Goal: Task Accomplishment & Management: Manage account settings

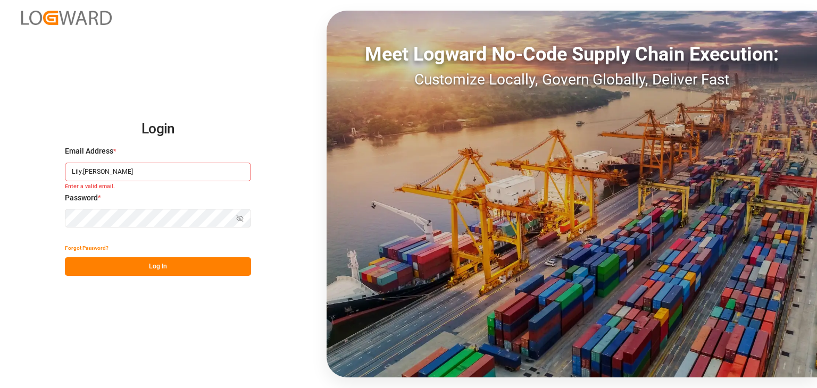
click at [148, 181] on div "Email Address * Lily.[PERSON_NAME] Enter a valid email." at bounding box center [158, 169] width 186 height 47
click at [144, 169] on input "Lily.[PERSON_NAME]" at bounding box center [158, 172] width 186 height 19
type input "[PERSON_NAME][EMAIL_ADDRESS][DOMAIN_NAME]"
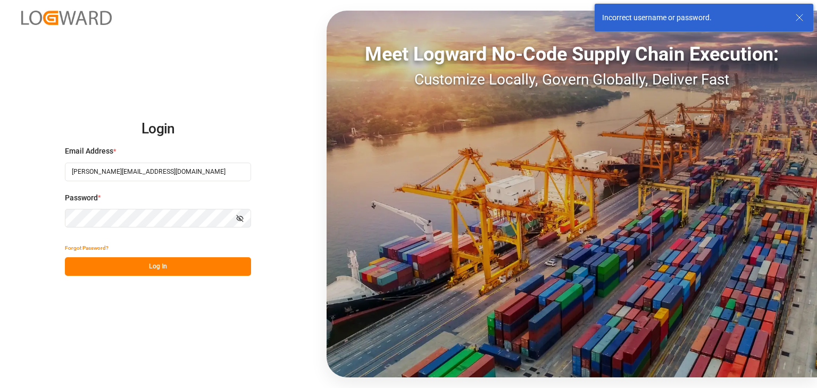
click at [0, 237] on div "Login Email Address * [EMAIL_ADDRESS][PERSON_NAME][DOMAIN_NAME] Password * Show…" at bounding box center [408, 194] width 817 height 388
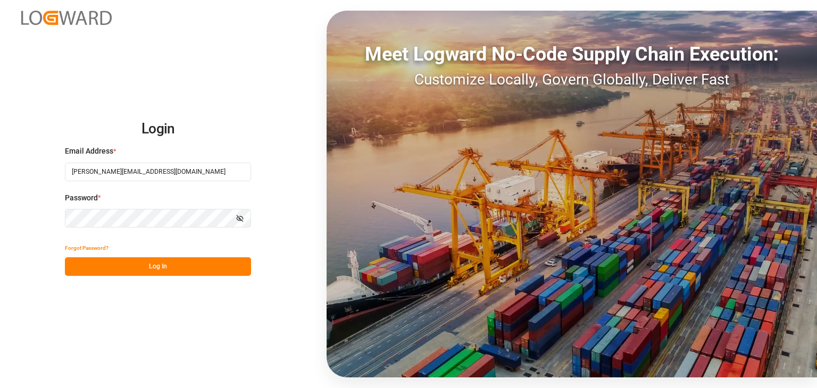
click at [168, 259] on button "Log In" at bounding box center [158, 266] width 186 height 19
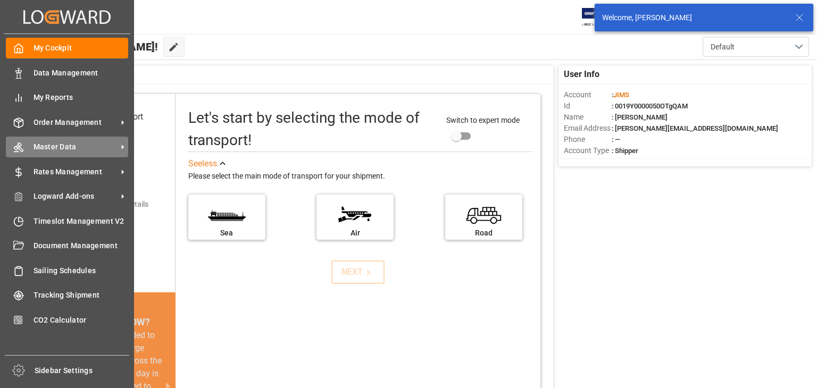
click at [60, 143] on span "Master Data" at bounding box center [75, 146] width 84 height 11
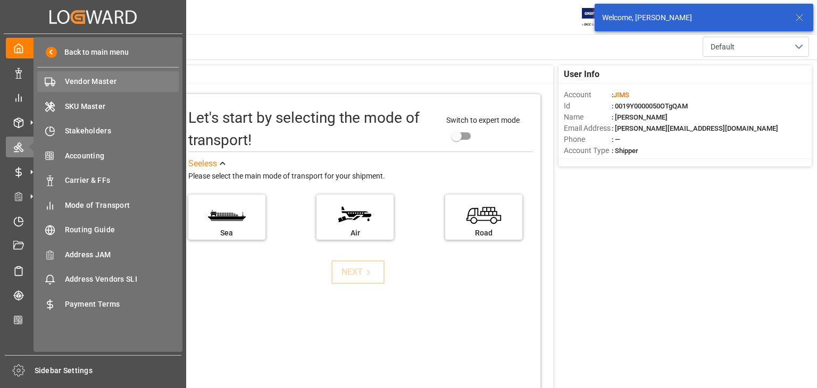
click at [109, 85] on span "Vendor Master" at bounding box center [122, 81] width 114 height 11
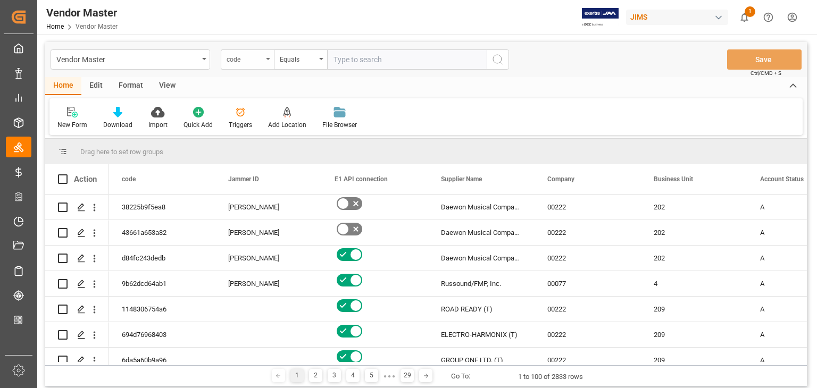
click at [235, 61] on div "code" at bounding box center [244, 58] width 36 height 12
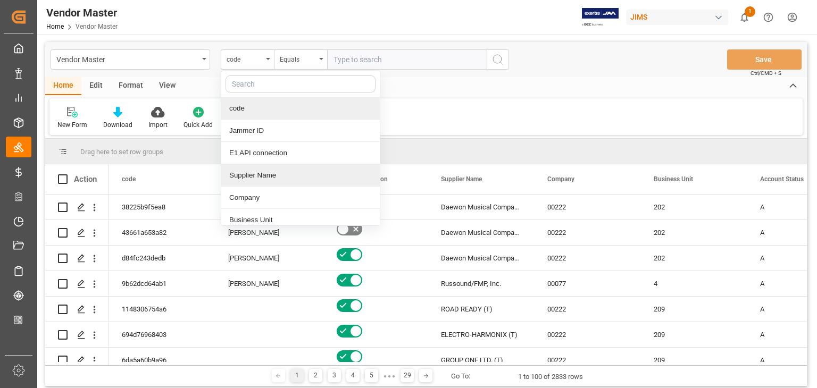
click at [288, 176] on div "Supplier Name" at bounding box center [300, 175] width 158 height 22
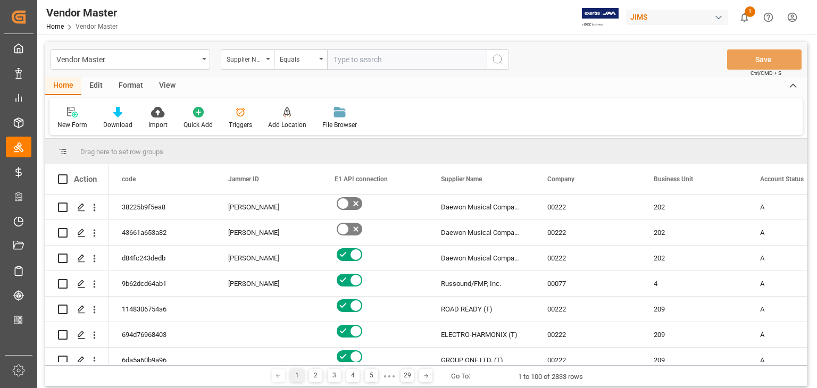
click at [351, 54] on input "text" at bounding box center [406, 59] width 159 height 20
click at [359, 63] on input "text" at bounding box center [406, 59] width 159 height 20
click at [261, 57] on div "Supplier Name" at bounding box center [244, 58] width 36 height 12
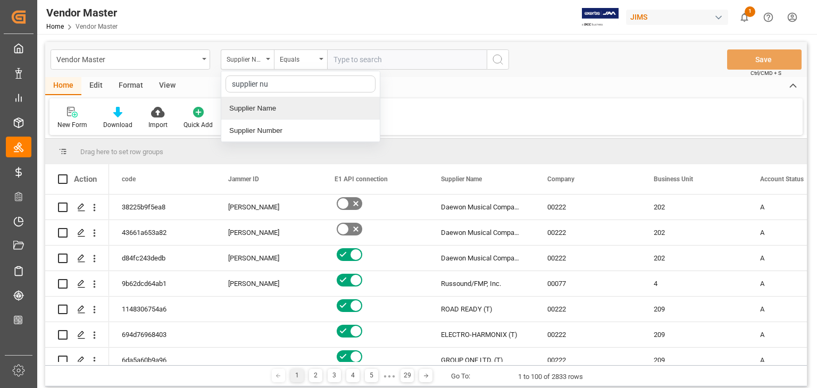
type input "supplier num"
click at [326, 103] on div "Supplier Number" at bounding box center [300, 108] width 158 height 22
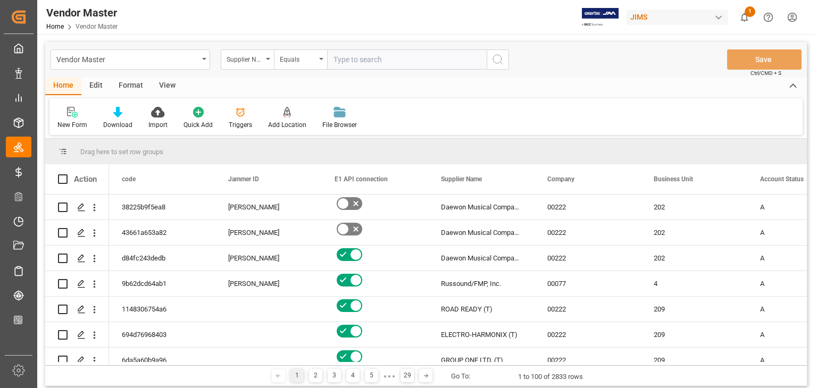
click at [359, 65] on input "text" at bounding box center [406, 59] width 159 height 20
click at [258, 62] on div "Supplier Number" at bounding box center [244, 58] width 36 height 12
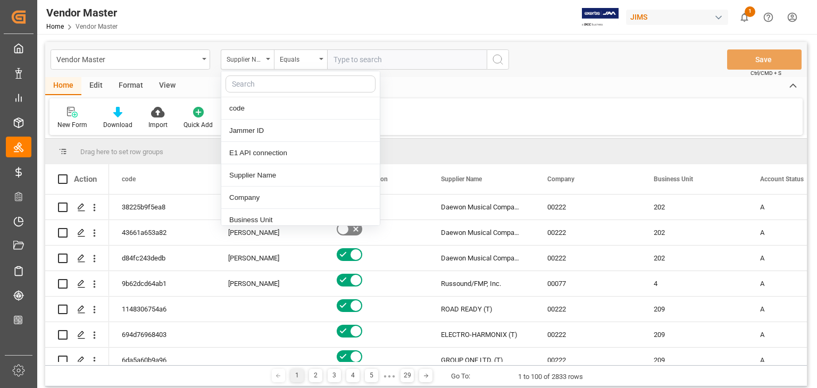
click at [361, 59] on input "text" at bounding box center [406, 59] width 159 height 20
paste input "1291"
type input "1291"
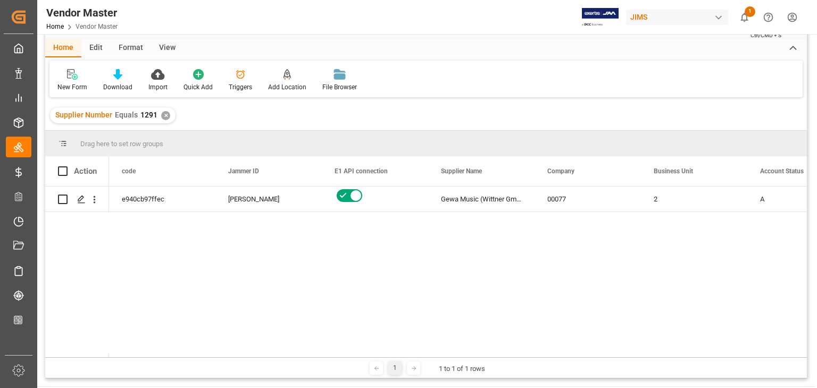
scroll to position [53, 0]
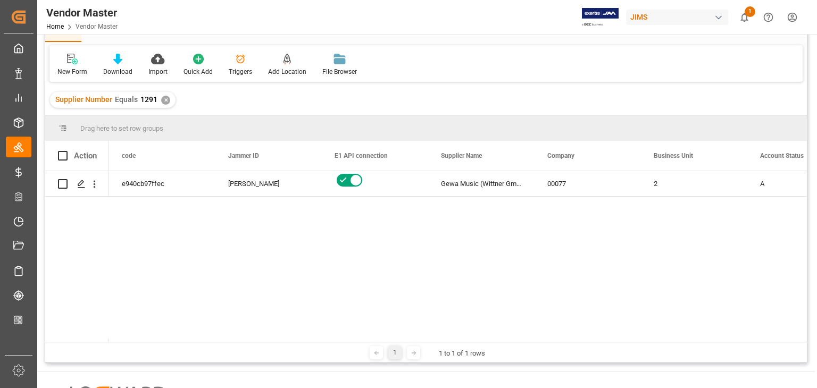
drag, startPoint x: 104, startPoint y: 343, endPoint x: 125, endPoint y: 341, distance: 21.9
click at [125, 341] on div "Drag here to set row groups Drag here to set column labels Action code Jammer I…" at bounding box center [425, 239] width 761 height 248
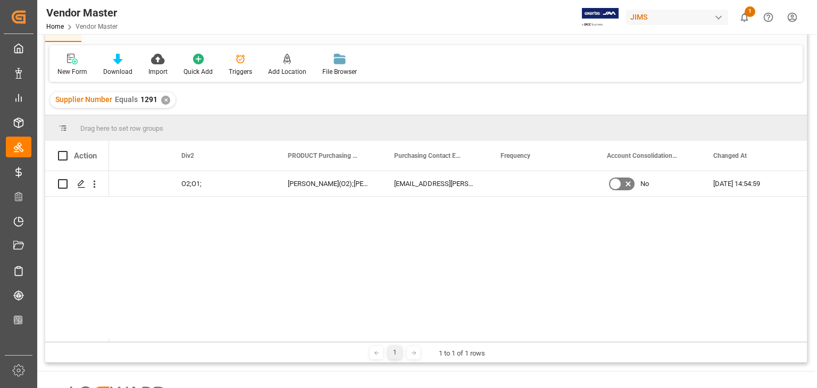
scroll to position [0, 0]
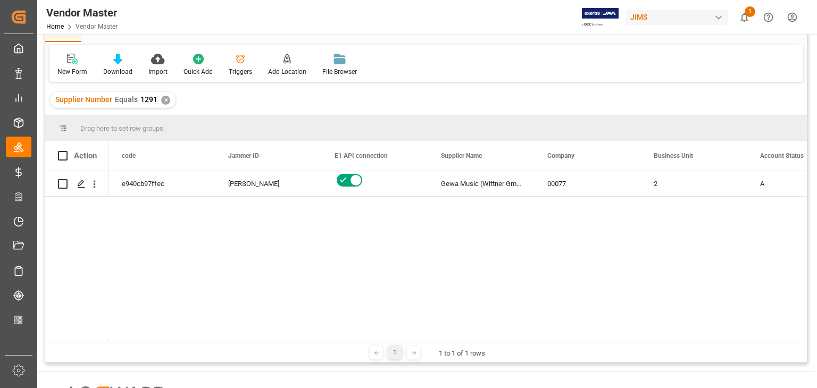
drag, startPoint x: 148, startPoint y: 342, endPoint x: 204, endPoint y: 347, distance: 55.5
click at [204, 347] on div "1 1 to 1 of 1 rows" at bounding box center [425, 352] width 761 height 21
click at [178, 342] on div "1 1 to 1 of 1 rows" at bounding box center [425, 352] width 761 height 21
drag, startPoint x: 228, startPoint y: 180, endPoint x: 235, endPoint y: 184, distance: 8.6
click at [235, 184] on div "[PERSON_NAME]" at bounding box center [268, 184] width 81 height 24
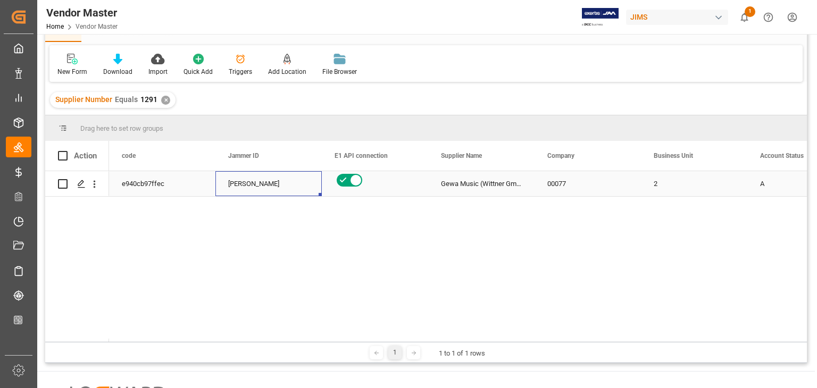
click at [258, 188] on div "[PERSON_NAME]" at bounding box center [268, 184] width 81 height 24
click at [304, 247] on div "2 A N e940cb97ffec [PERSON_NAME] Music (Wittner GmbH) 00077" at bounding box center [457, 256] width 697 height 171
drag, startPoint x: 546, startPoint y: 254, endPoint x: 654, endPoint y: 141, distance: 156.0
click at [554, 245] on div "2 A N e940cb97ffec [PERSON_NAME] Music (Wittner GmbH) 00077" at bounding box center [457, 256] width 697 height 171
drag, startPoint x: 344, startPoint y: 273, endPoint x: 339, endPoint y: 295, distance: 23.1
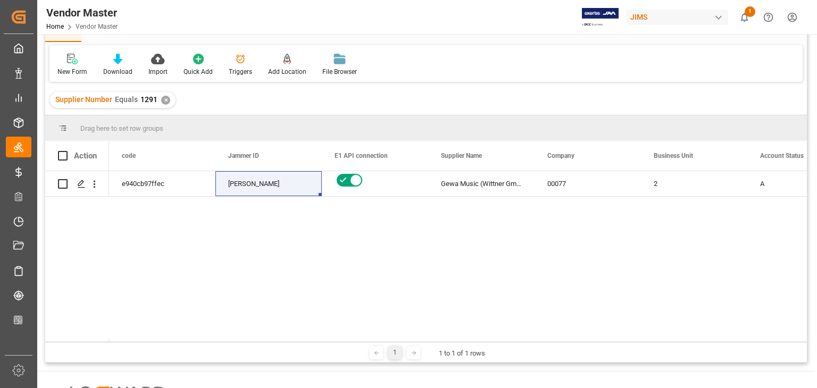
click at [344, 273] on div "2 A N e940cb97ffec [PERSON_NAME] Music (Wittner GmbH) 00077" at bounding box center [457, 256] width 697 height 171
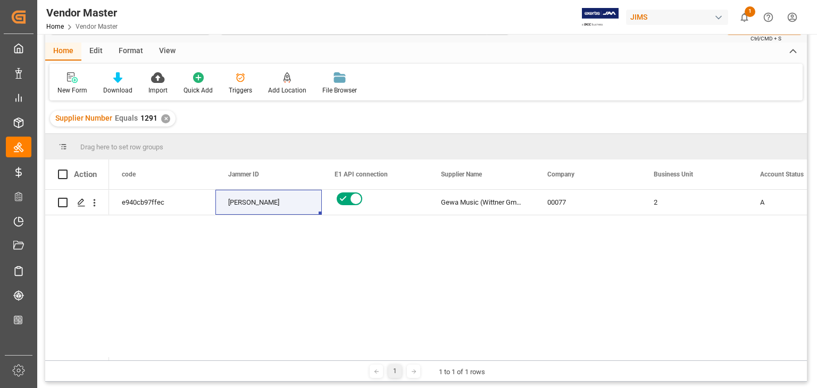
scroll to position [53, 0]
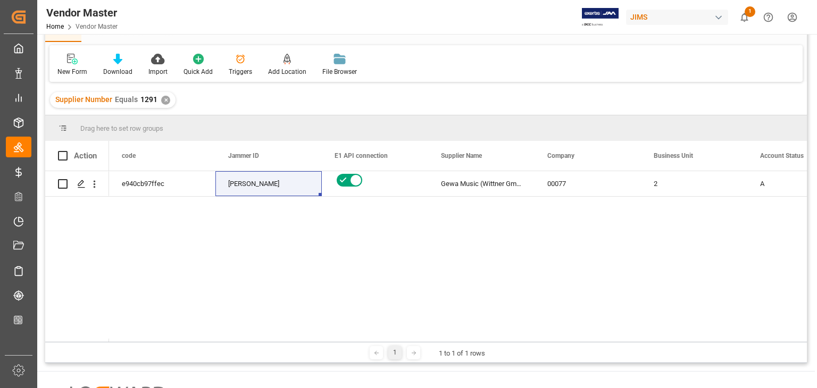
drag, startPoint x: 105, startPoint y: 345, endPoint x: 71, endPoint y: 341, distance: 34.3
click at [71, 341] on div "Drag here to set row groups Drag here to set column labels Action Business Unit…" at bounding box center [425, 239] width 761 height 248
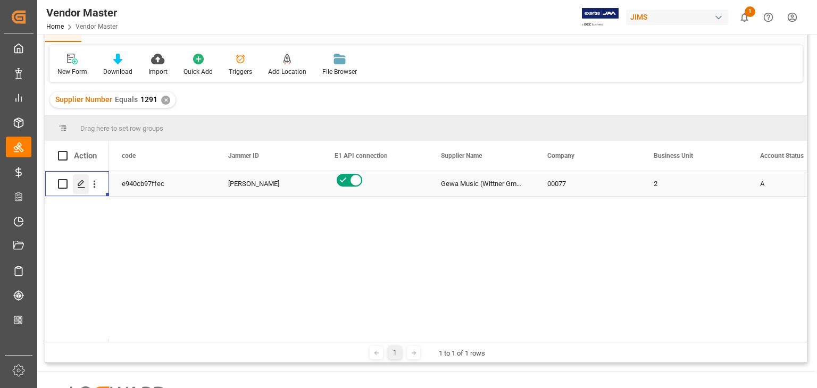
click at [84, 186] on icon "Press SPACE to select this row." at bounding box center [81, 184] width 9 height 9
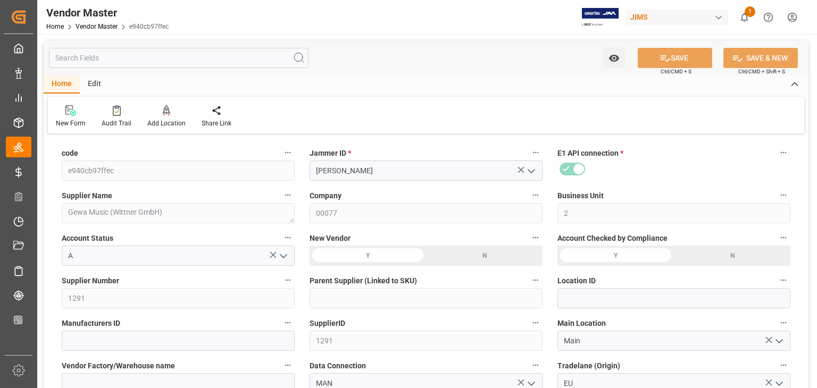
type input "[DATE] 01:34"
type input "NET 30"
drag, startPoint x: 392, startPoint y: 173, endPoint x: 319, endPoint y: 176, distance: 73.5
click at [319, 176] on input "[PERSON_NAME]" at bounding box center [425, 171] width 233 height 20
click at [354, 183] on div "Jammer ID * [PERSON_NAME]" at bounding box center [426, 163] width 248 height 43
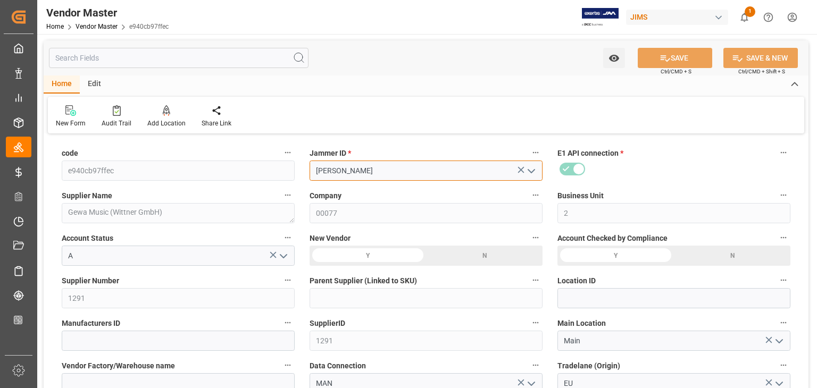
drag, startPoint x: 408, startPoint y: 179, endPoint x: 300, endPoint y: 180, distance: 108.4
click at [363, 181] on input "[PERSON_NAME]" at bounding box center [425, 171] width 233 height 20
click at [374, 173] on input "[PERSON_NAME]" at bounding box center [425, 171] width 233 height 20
drag, startPoint x: 379, startPoint y: 173, endPoint x: 319, endPoint y: 171, distance: 59.0
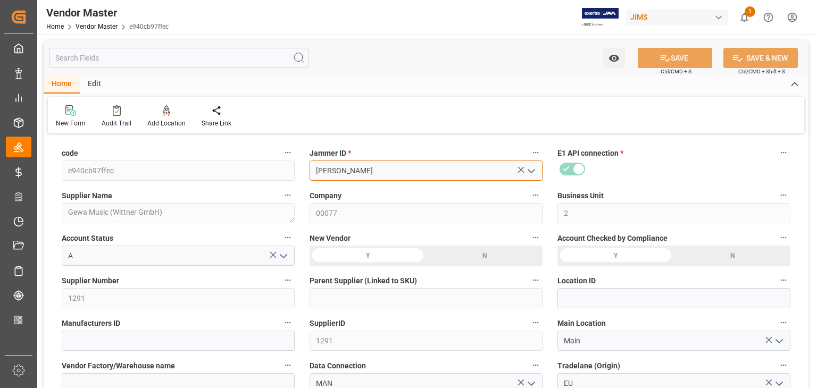
click at [319, 171] on input "[PERSON_NAME]" at bounding box center [425, 171] width 233 height 20
click at [483, 167] on input "[PERSON_NAME]" at bounding box center [425, 171] width 233 height 20
click at [535, 171] on icon "open menu" at bounding box center [531, 171] width 13 height 13
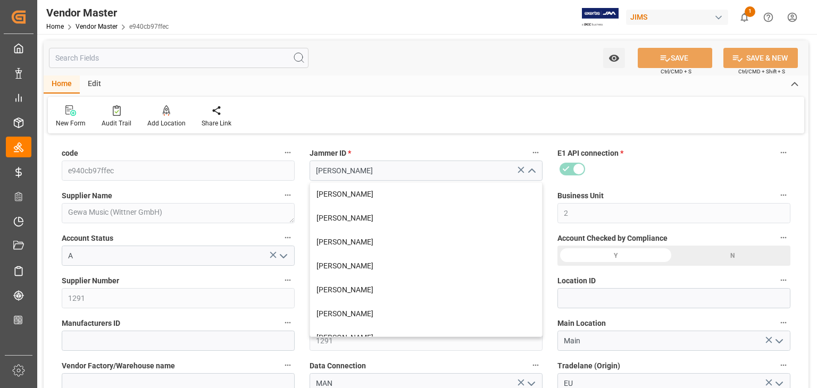
click at [352, 149] on label "Jammer ID *" at bounding box center [425, 153] width 233 height 15
click at [528, 149] on button "Jammer ID *" at bounding box center [535, 153] width 14 height 14
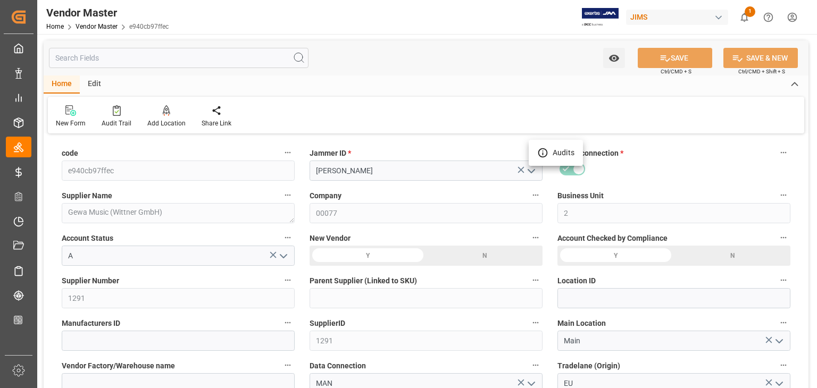
drag, startPoint x: 360, startPoint y: 152, endPoint x: 311, endPoint y: 164, distance: 51.1
click at [302, 161] on div at bounding box center [408, 194] width 817 height 388
click at [108, 112] on div at bounding box center [117, 110] width 30 height 11
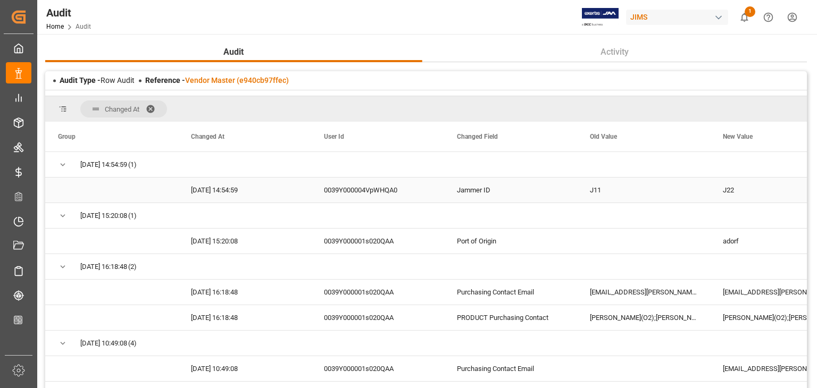
click at [746, 186] on div "J22" at bounding box center [776, 190] width 133 height 25
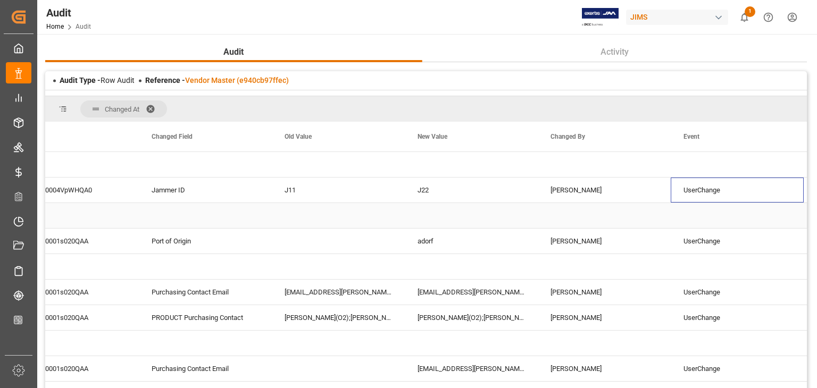
scroll to position [0, 438]
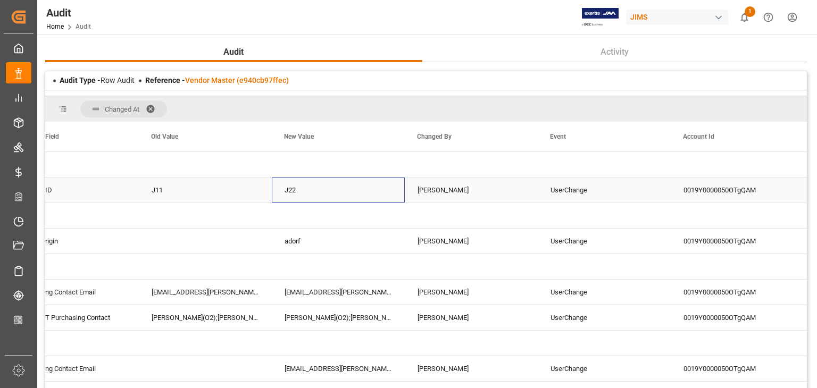
click at [214, 190] on div "J11" at bounding box center [205, 190] width 133 height 25
click at [331, 193] on div "J22" at bounding box center [338, 190] width 133 height 25
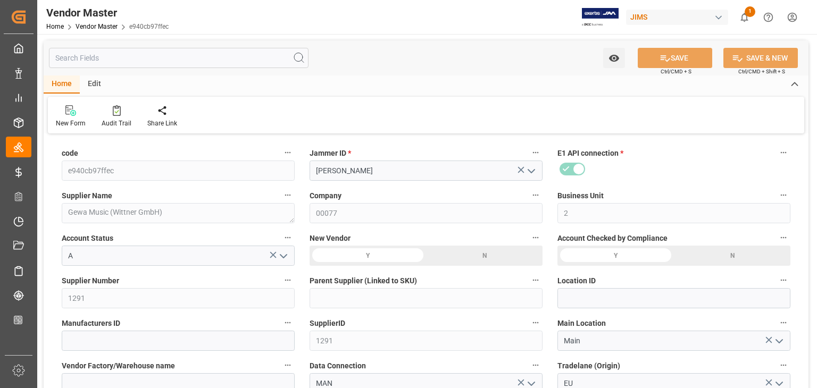
type input "[DATE] 01:34"
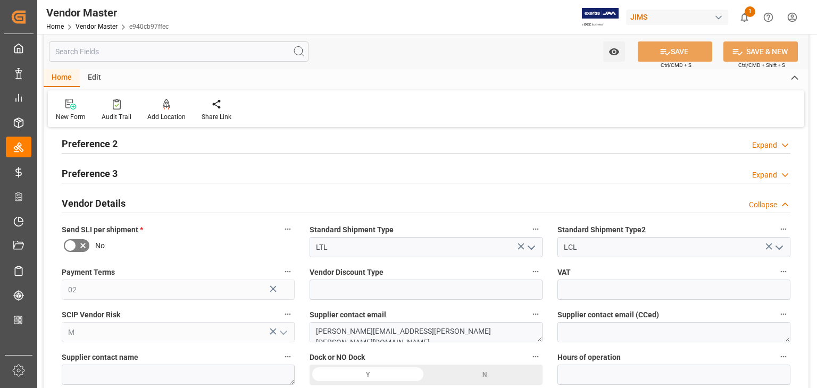
scroll to position [585, 0]
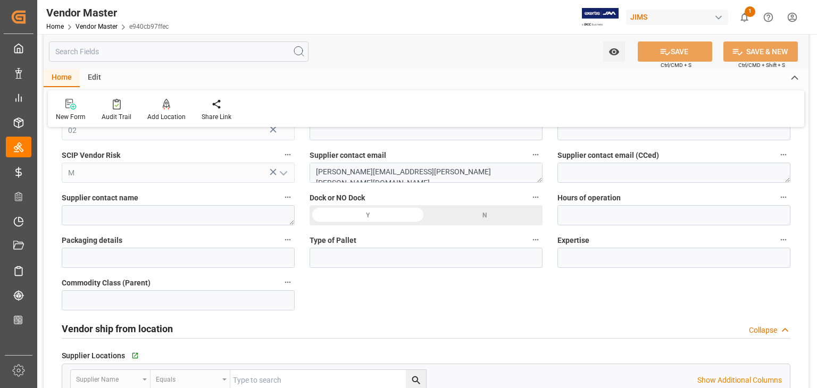
type input "NET 30"
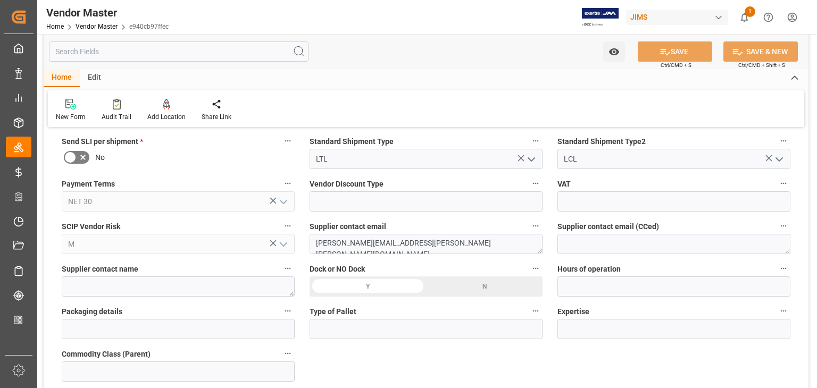
scroll to position [532, 0]
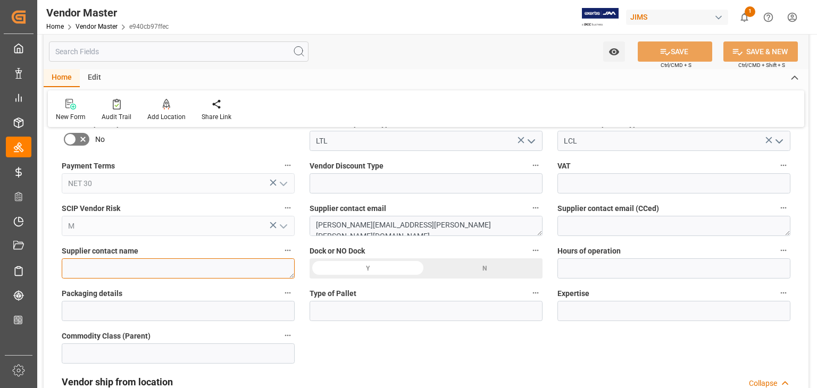
click at [112, 268] on textarea at bounding box center [178, 268] width 233 height 20
click at [106, 268] on textarea at bounding box center [178, 268] width 233 height 20
click at [358, 224] on textarea "[PERSON_NAME][EMAIL_ADDRESS][PERSON_NAME][PERSON_NAME][DOMAIN_NAME]" at bounding box center [425, 226] width 233 height 20
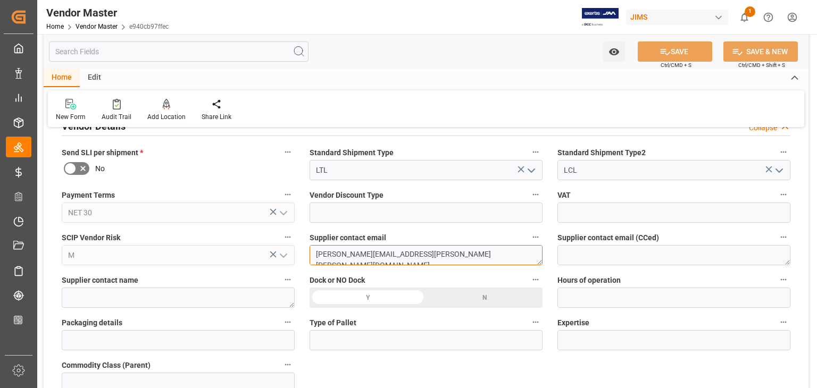
scroll to position [478, 0]
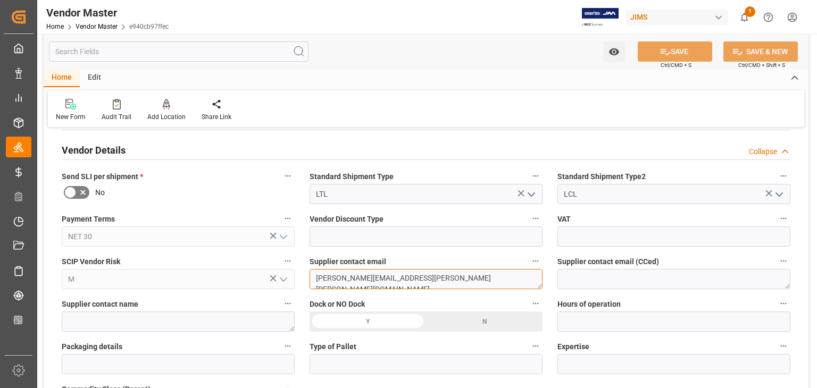
drag, startPoint x: 338, startPoint y: 277, endPoint x: 309, endPoint y: 277, distance: 28.7
click at [309, 277] on textarea "[PERSON_NAME][EMAIL_ADDRESS][PERSON_NAME][PERSON_NAME][DOMAIN_NAME]" at bounding box center [425, 279] width 233 height 20
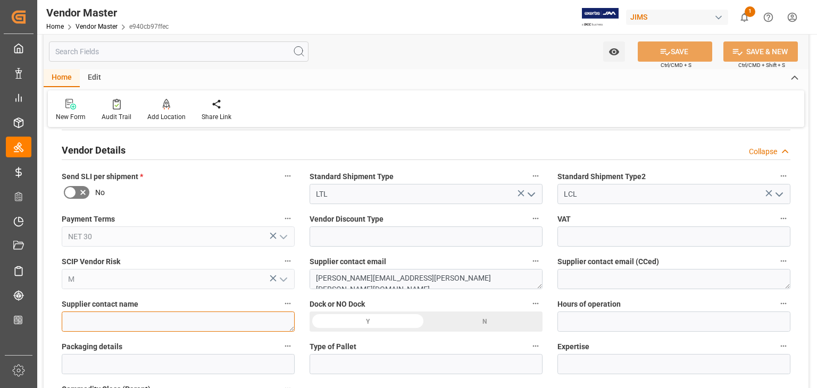
click at [185, 316] on textarea at bounding box center [178, 322] width 233 height 20
drag, startPoint x: 137, startPoint y: 322, endPoint x: 176, endPoint y: 387, distance: 75.9
click at [138, 324] on textarea at bounding box center [178, 322] width 233 height 20
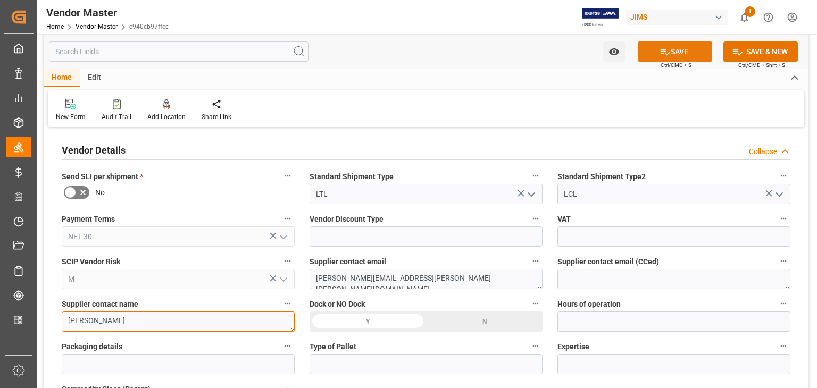
type textarea "[PERSON_NAME]"
click at [690, 52] on button "SAVE" at bounding box center [674, 51] width 74 height 20
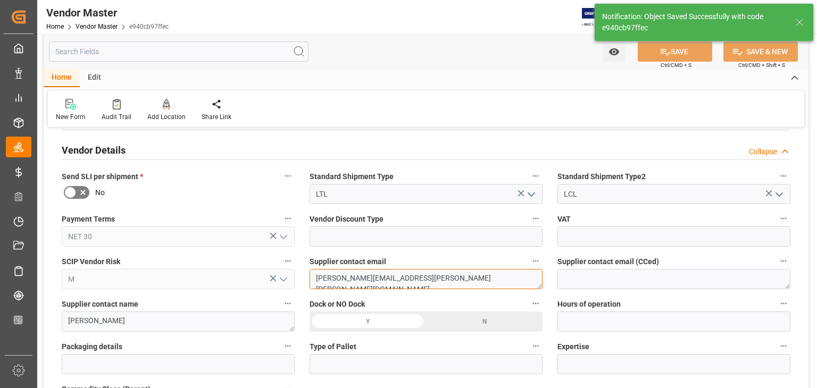
click at [346, 275] on textarea "[PERSON_NAME][EMAIL_ADDRESS][PERSON_NAME][PERSON_NAME][DOMAIN_NAME]" at bounding box center [425, 279] width 233 height 20
drag, startPoint x: 341, startPoint y: 279, endPoint x: 361, endPoint y: 279, distance: 20.2
click at [361, 279] on textarea "[PERSON_NAME][EMAIL_ADDRESS][PERSON_NAME][PERSON_NAME][DOMAIN_NAME]" at bounding box center [425, 279] width 233 height 20
click at [364, 281] on textarea "[PERSON_NAME][EMAIL_ADDRESS][PERSON_NAME][PERSON_NAME][DOMAIN_NAME]" at bounding box center [425, 279] width 233 height 20
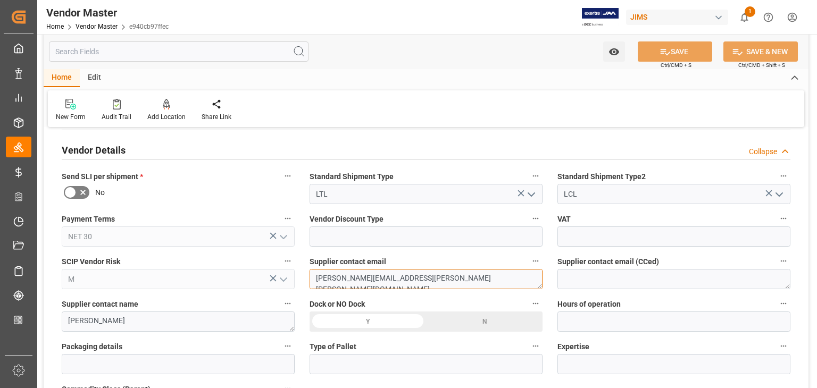
drag, startPoint x: 396, startPoint y: 281, endPoint x: 385, endPoint y: 281, distance: 10.6
click at [385, 281] on textarea "[PERSON_NAME][EMAIL_ADDRESS][PERSON_NAME][PERSON_NAME][DOMAIN_NAME]" at bounding box center [425, 279] width 233 height 20
click at [414, 271] on textarea "[PERSON_NAME][EMAIL_ADDRESS][PERSON_NAME][PERSON_NAME][DOMAIN_NAME]" at bounding box center [425, 279] width 233 height 20
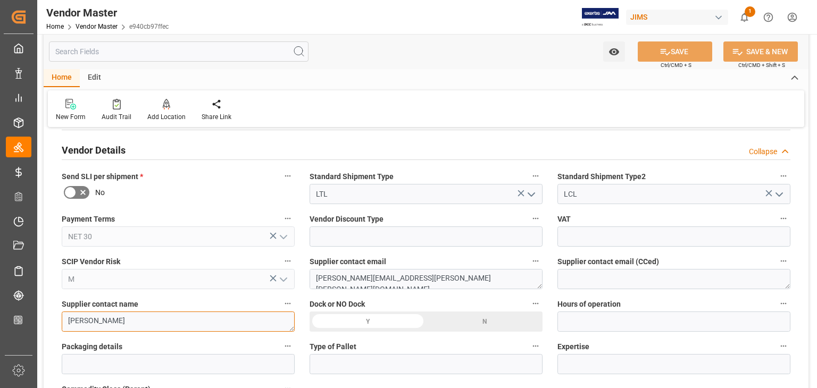
click at [153, 327] on textarea "[PERSON_NAME]" at bounding box center [178, 322] width 233 height 20
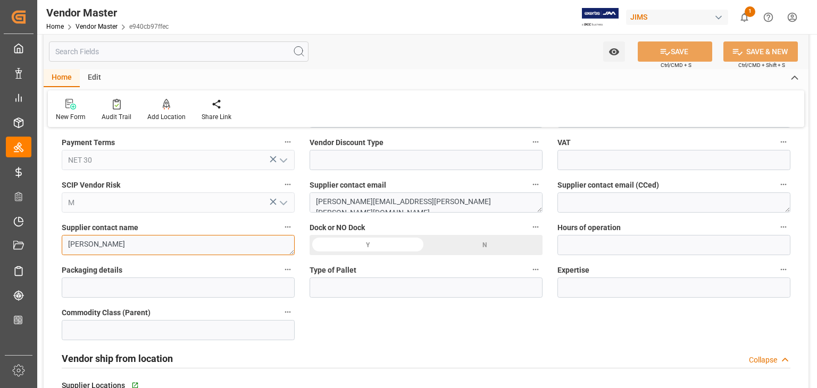
scroll to position [532, 0]
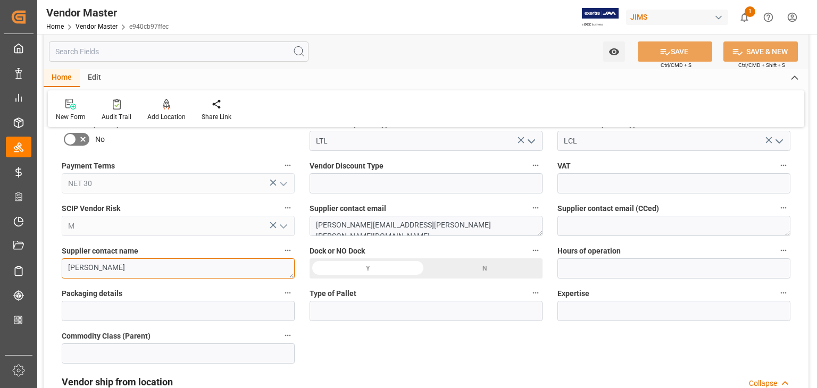
click at [202, 264] on textarea "[PERSON_NAME]" at bounding box center [178, 268] width 233 height 20
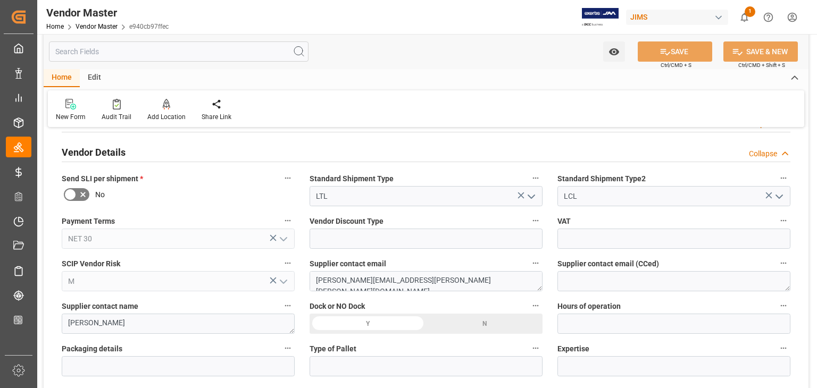
scroll to position [478, 0]
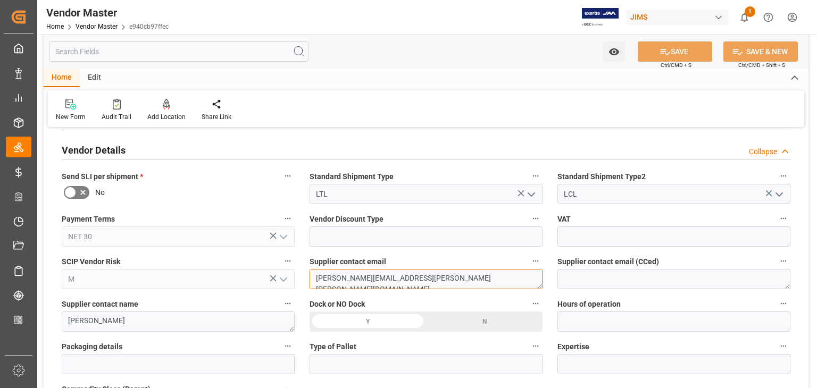
drag, startPoint x: 450, startPoint y: 277, endPoint x: 430, endPoint y: 279, distance: 20.8
click at [430, 279] on textarea "[PERSON_NAME][EMAIL_ADDRESS][PERSON_NAME][PERSON_NAME][DOMAIN_NAME]" at bounding box center [425, 279] width 233 height 20
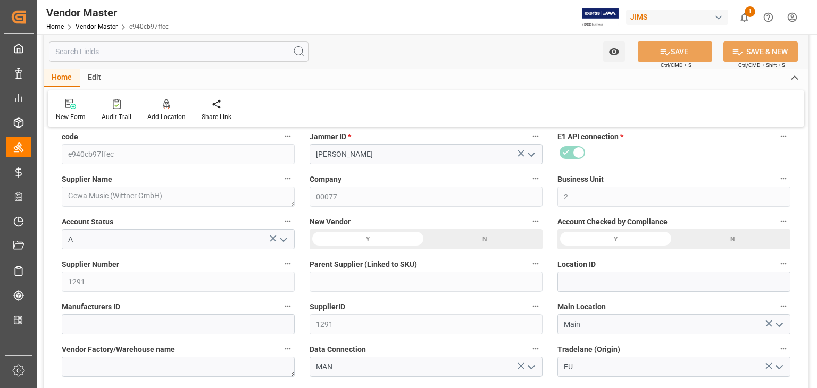
scroll to position [0, 0]
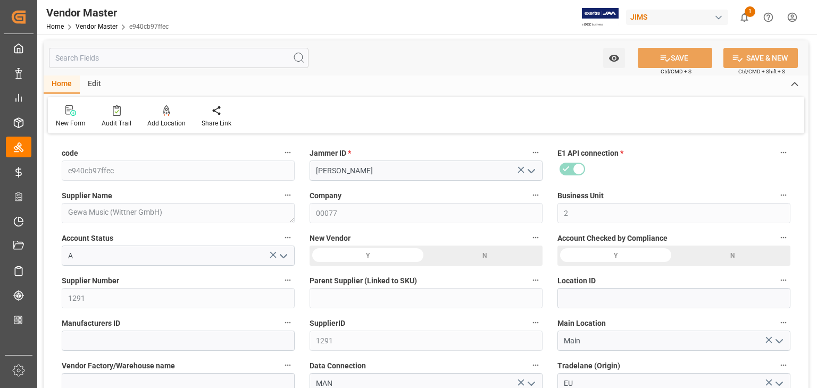
click at [61, 294] on div "Supplier Number 1291" at bounding box center [178, 291] width 248 height 43
